Goal: Task Accomplishment & Management: Manage account settings

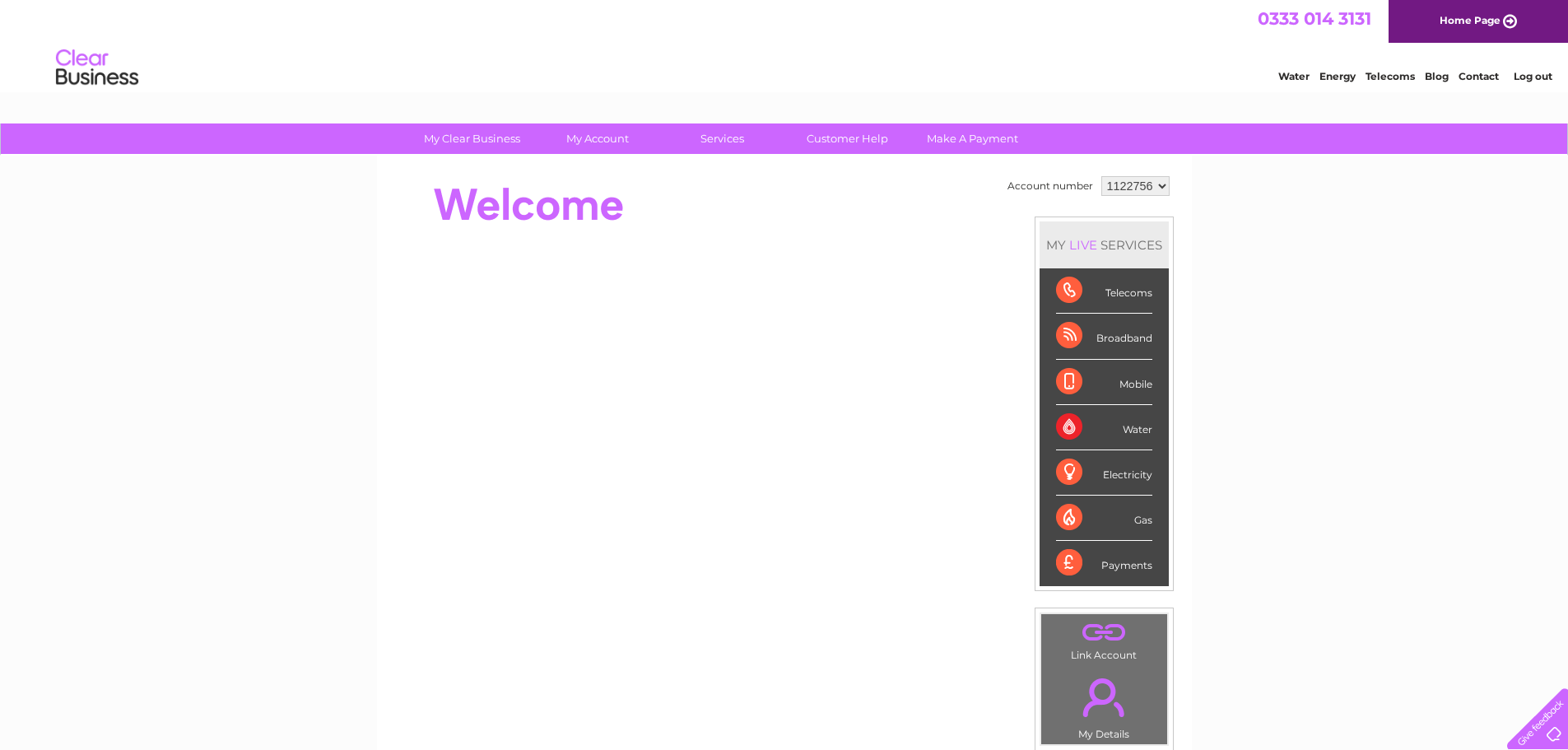
click at [1161, 185] on select "1122756" at bounding box center [1136, 186] width 68 height 20
click at [1541, 76] on link "Log out" at bounding box center [1533, 76] width 39 height 12
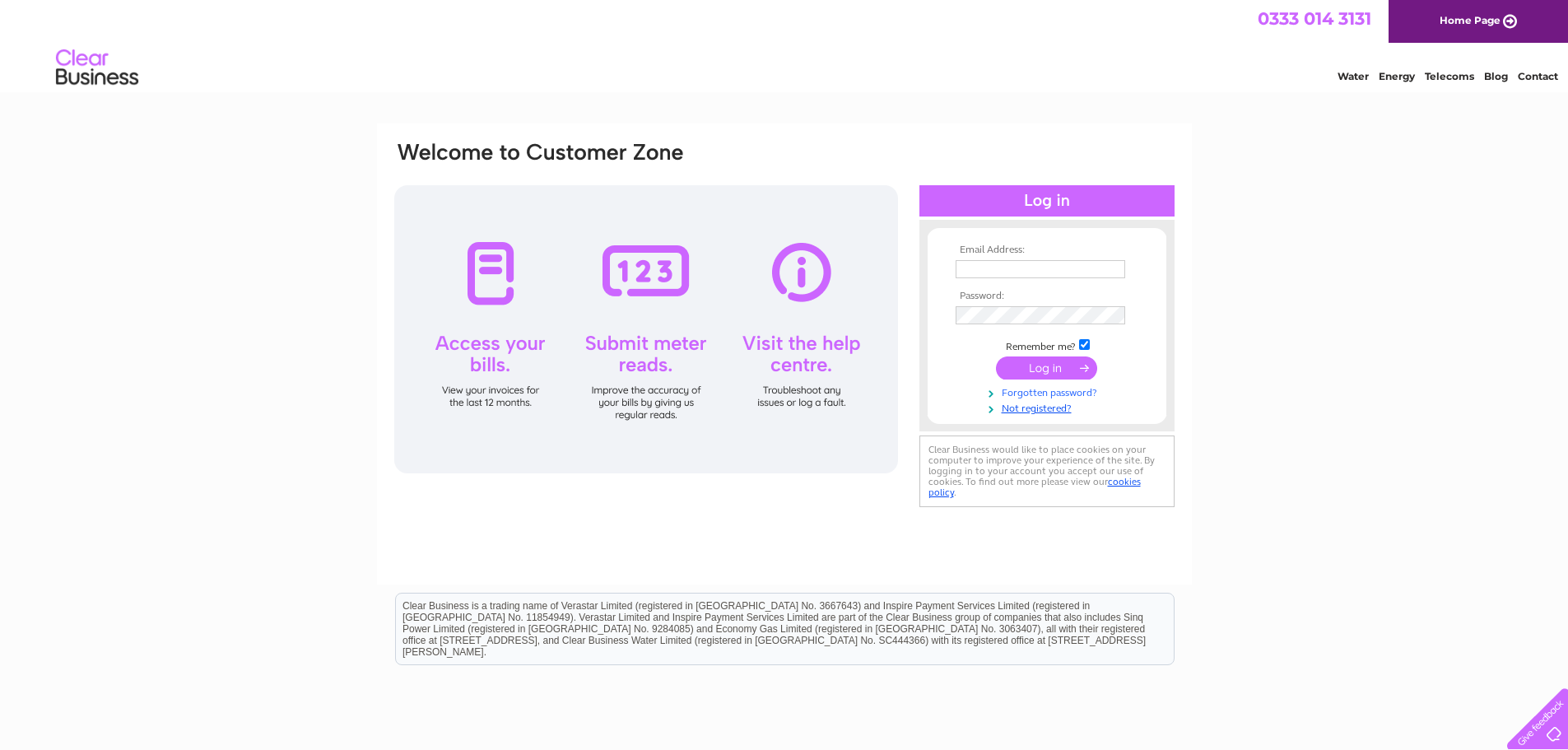
type input "karl@thechairgroup.co.uk"
click at [1043, 387] on link "Forgotten password?" at bounding box center [1049, 391] width 187 height 16
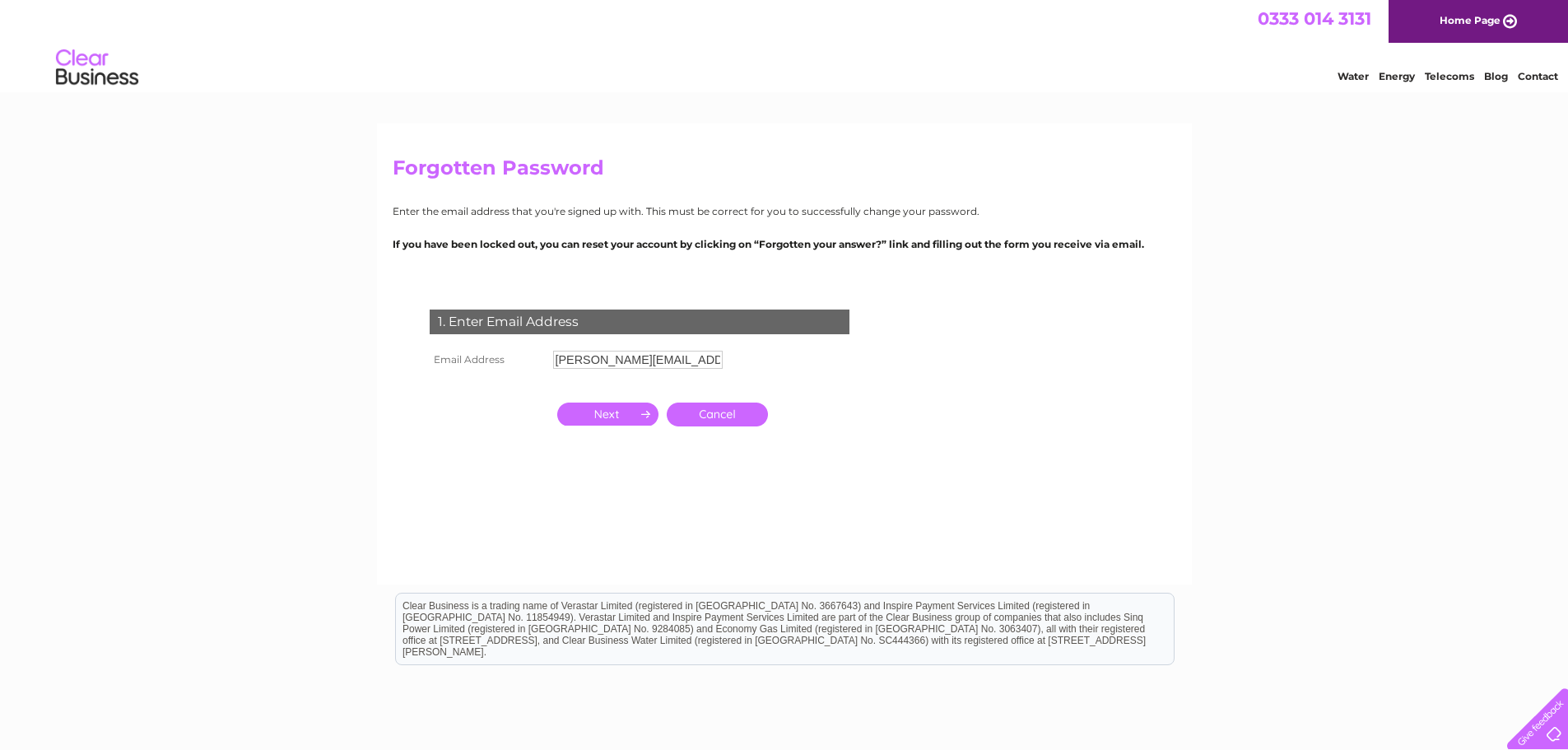
click at [657, 354] on input "karl@thechairgroup.co.uk" at bounding box center [638, 359] width 170 height 18
click at [614, 411] on input "button" at bounding box center [607, 416] width 101 height 23
click at [614, 411] on div "1. Enter Email Address Email Address karl@thechairpeople.co.uk Cancel" at bounding box center [643, 400] width 500 height 214
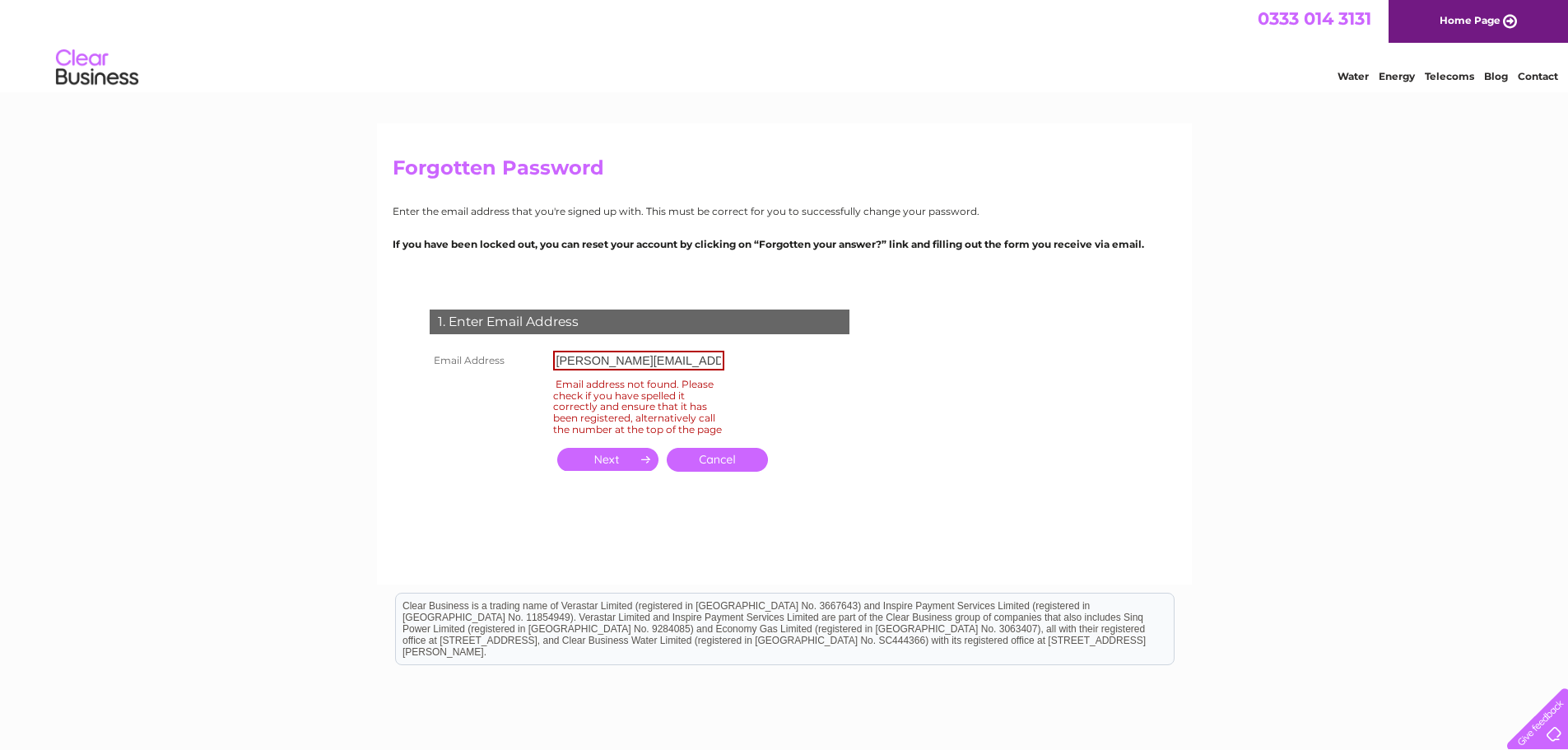
click at [710, 360] on input "karl@thechairpeople.co.uk" at bounding box center [639, 360] width 171 height 20
drag, startPoint x: 710, startPoint y: 360, endPoint x: 524, endPoint y: 375, distance: 186.6
click at [524, 375] on tbody "Email Address karl@thechairpeople.co.uk Email address not found. Please check i…" at bounding box center [577, 393] width 303 height 93
type input "ko@karlowen.com"
click at [598, 468] on input "button" at bounding box center [607, 459] width 101 height 23
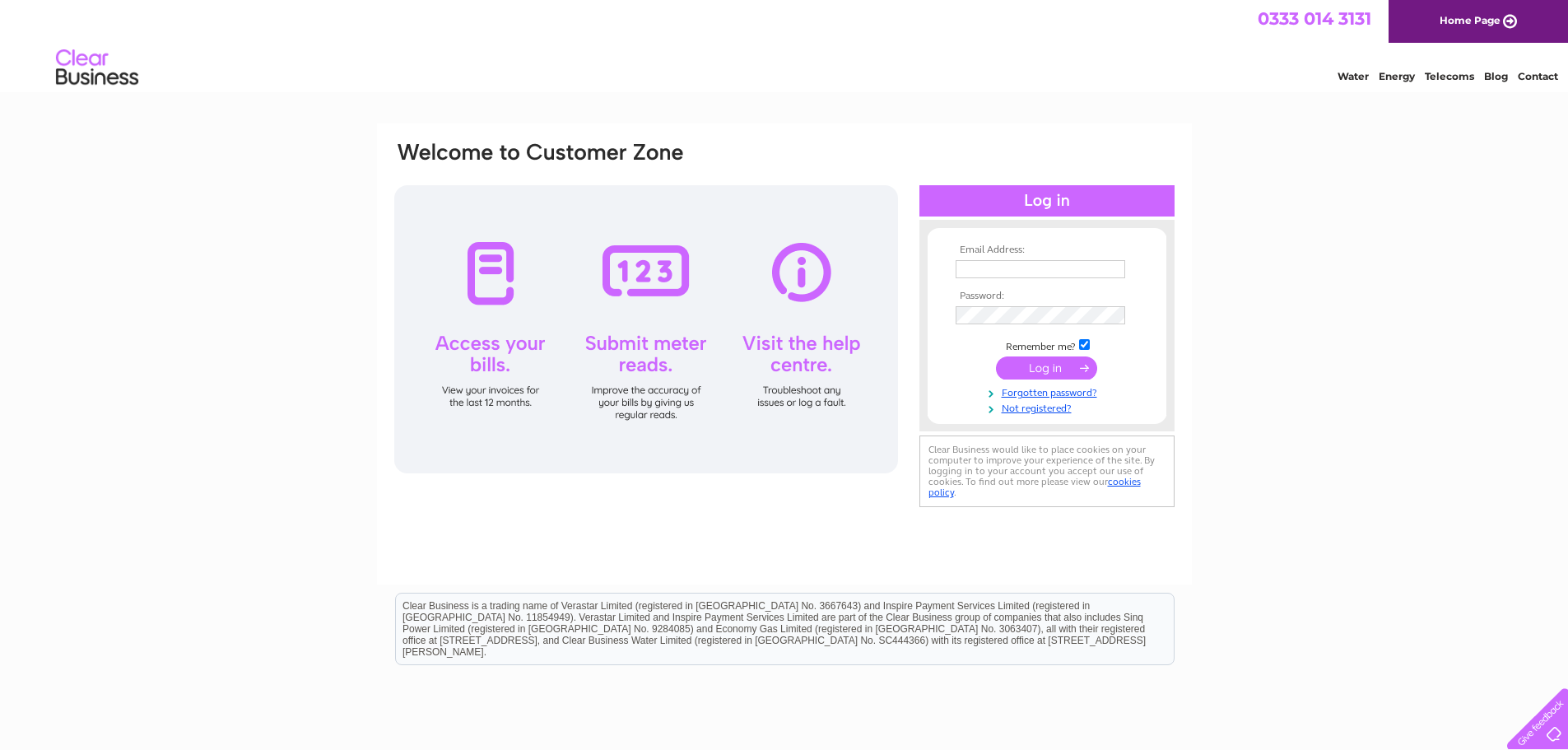
type input "[PERSON_NAME][EMAIL_ADDRESS][DOMAIN_NAME]"
click at [1047, 370] on input "submit" at bounding box center [1047, 367] width 101 height 23
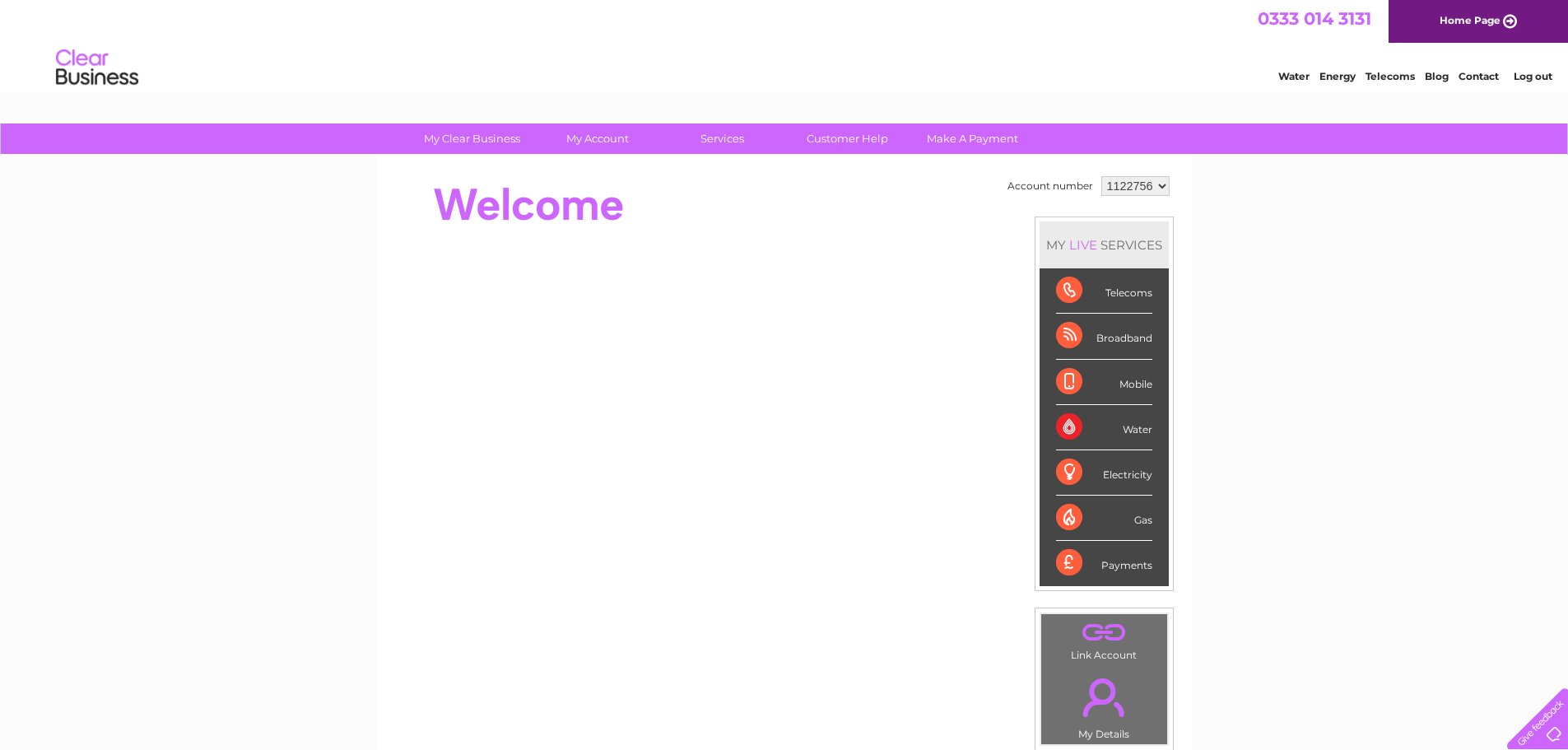
click at [1153, 189] on select "1122756" at bounding box center [1136, 186] width 68 height 20
